Goal: Information Seeking & Learning: Learn about a topic

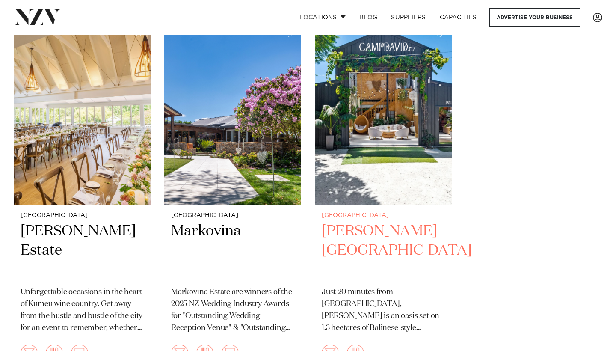
scroll to position [205, 0]
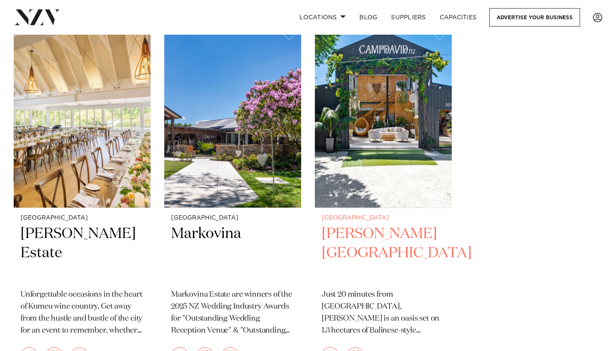
click at [400, 126] on img at bounding box center [383, 116] width 137 height 184
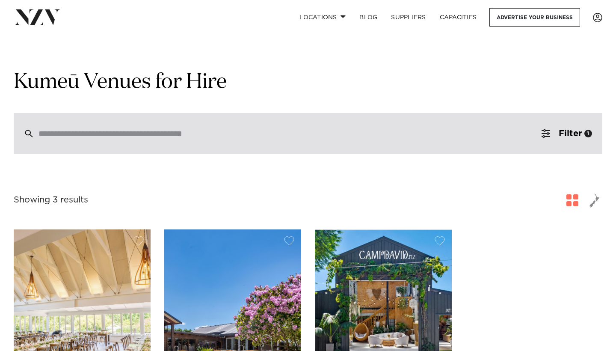
scroll to position [0, 0]
click at [138, 140] on div at bounding box center [308, 133] width 589 height 41
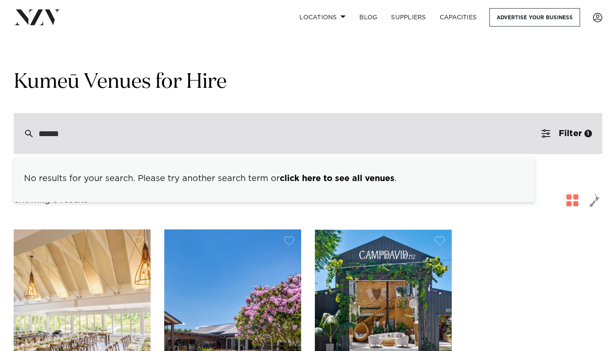
click at [298, 143] on div "******" at bounding box center [308, 133] width 589 height 41
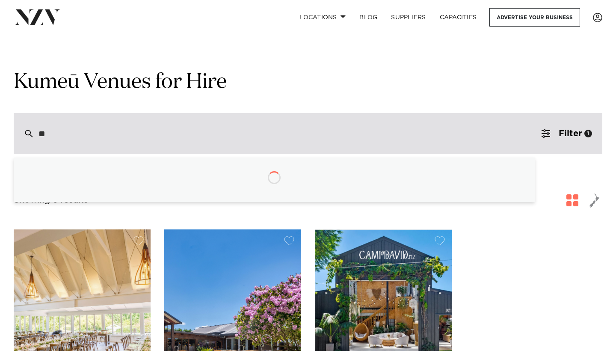
type input "*"
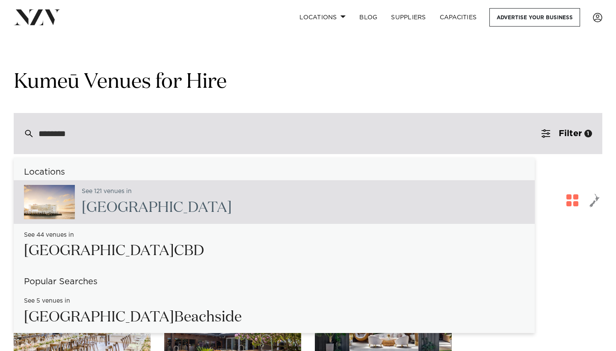
type input "********"
type input "**********"
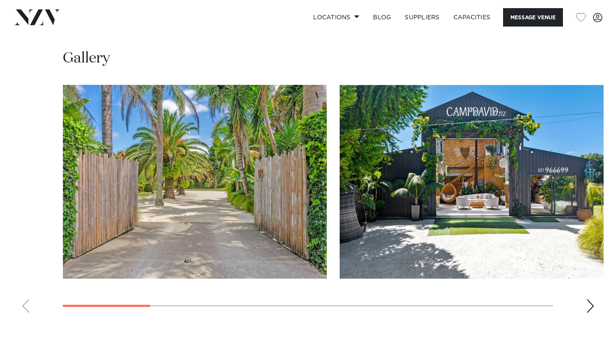
scroll to position [703, 0]
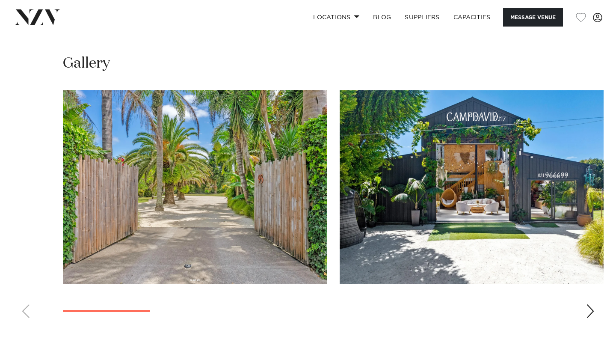
click at [586, 310] on div "Next slide" at bounding box center [590, 311] width 9 height 14
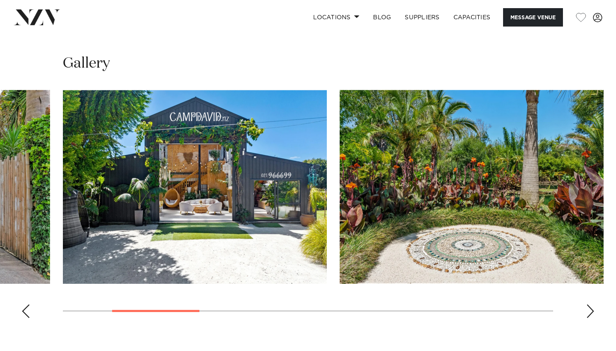
click at [586, 310] on div "Next slide" at bounding box center [590, 311] width 9 height 14
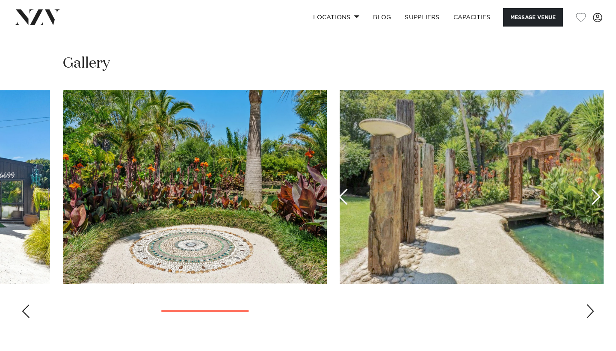
click at [586, 310] on div "Next slide" at bounding box center [590, 311] width 9 height 14
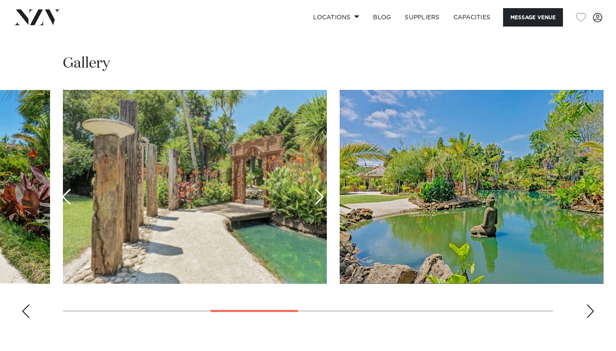
click at [586, 310] on div "Next slide" at bounding box center [590, 311] width 9 height 14
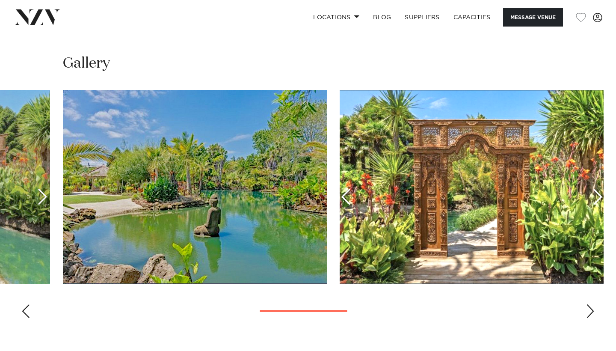
click at [586, 310] on div "Next slide" at bounding box center [590, 311] width 9 height 14
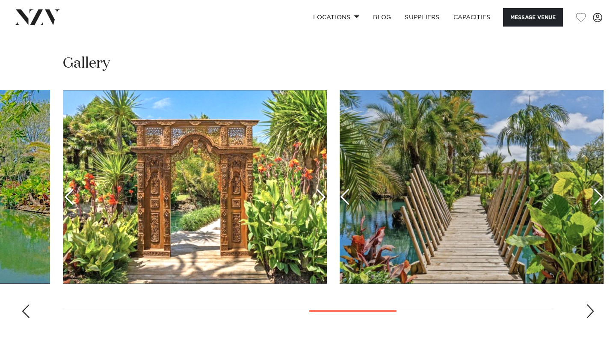
click at [586, 310] on div "Next slide" at bounding box center [590, 311] width 9 height 14
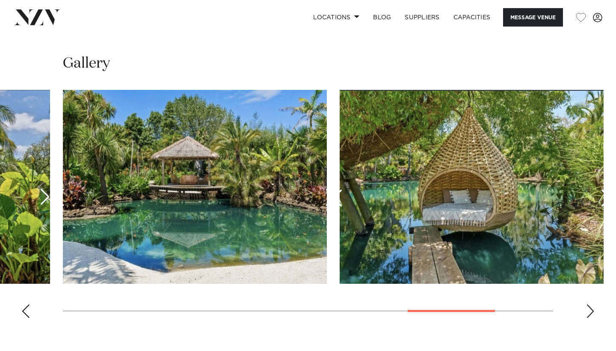
click at [586, 310] on div "Next slide" at bounding box center [590, 311] width 9 height 14
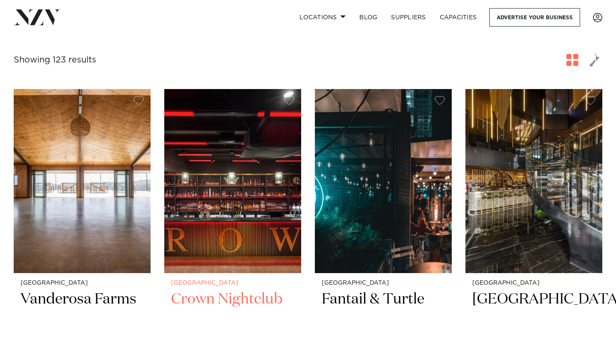
scroll to position [305, 0]
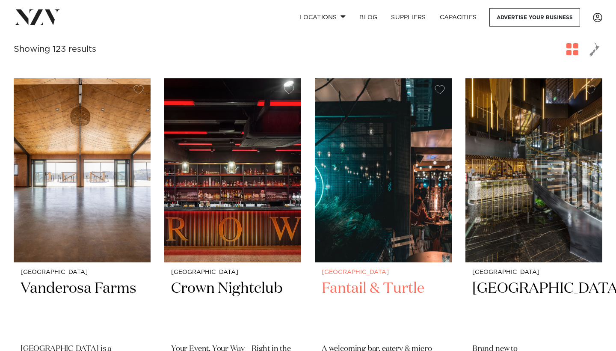
click at [361, 162] on img at bounding box center [383, 170] width 137 height 184
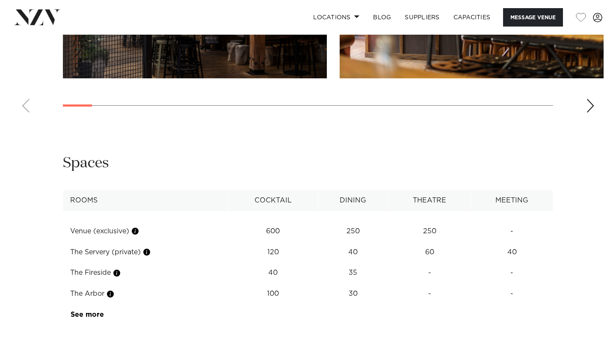
scroll to position [1073, 0]
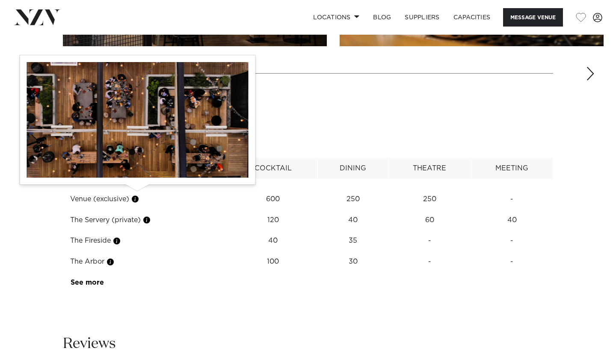
click at [136, 195] on button "button" at bounding box center [135, 199] width 9 height 9
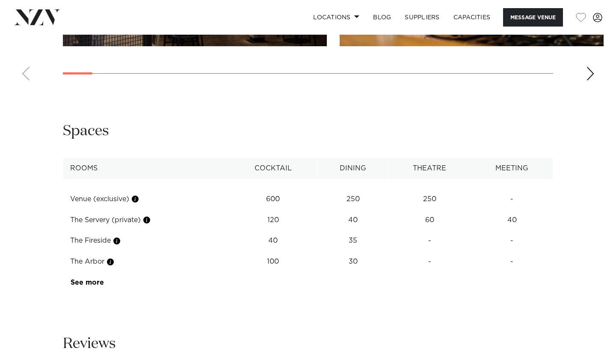
click at [98, 214] on td "The Servery (private)" at bounding box center [145, 220] width 165 height 21
click at [90, 279] on link "See more" at bounding box center [104, 282] width 67 height 7
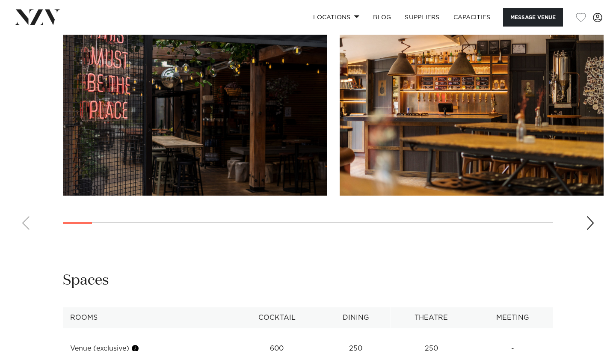
scroll to position [888, 0]
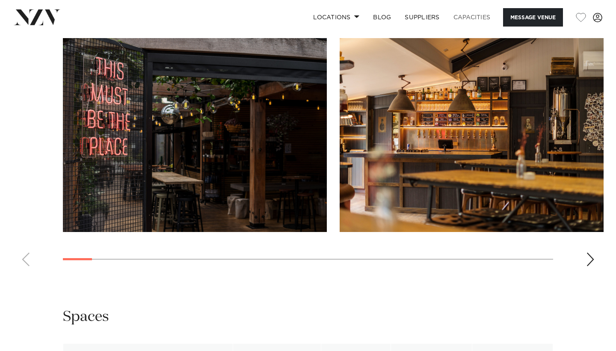
click at [472, 17] on link "Capacities" at bounding box center [472, 17] width 51 height 18
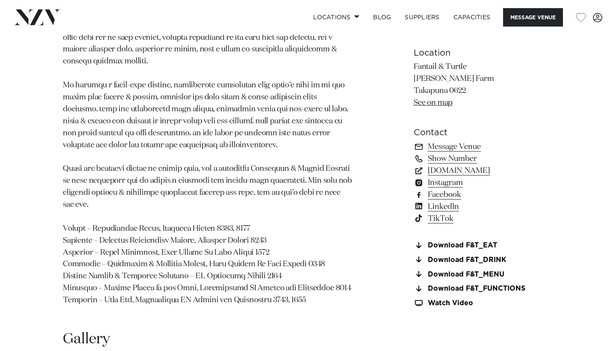
scroll to position [504, 0]
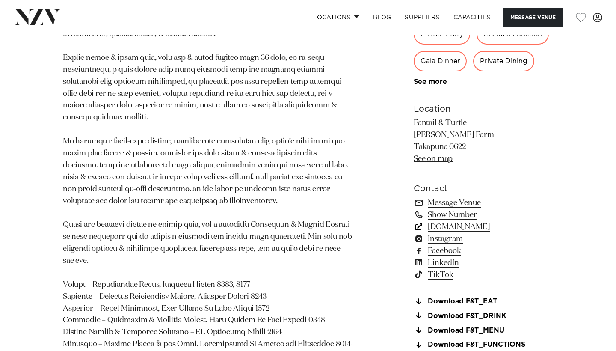
click at [460, 223] on link "www.fantailandturtle.co.nz" at bounding box center [484, 226] width 140 height 12
